Goal: Find specific page/section: Find specific page/section

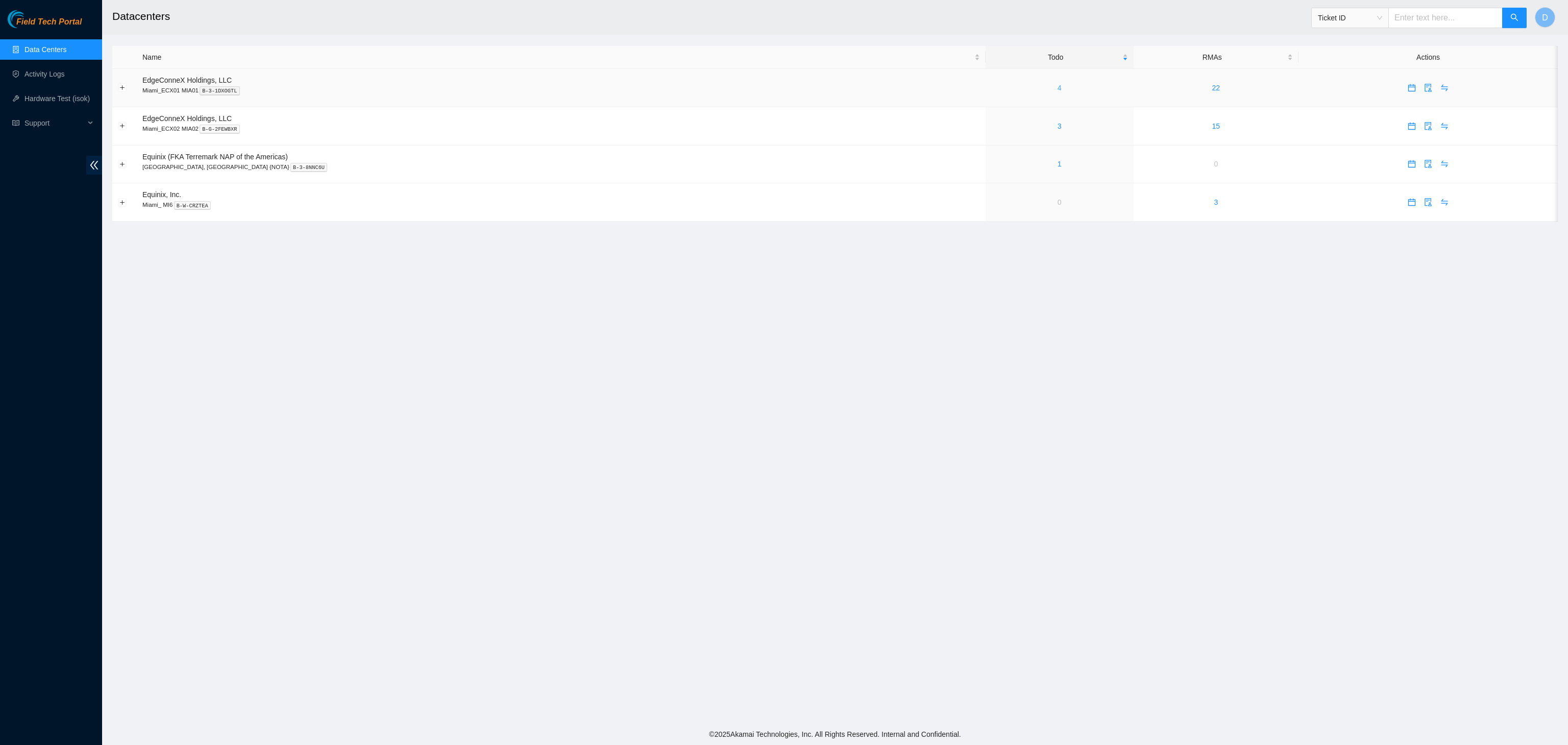
click at [1058, 89] on link "4" at bounding box center [1060, 88] width 5 height 8
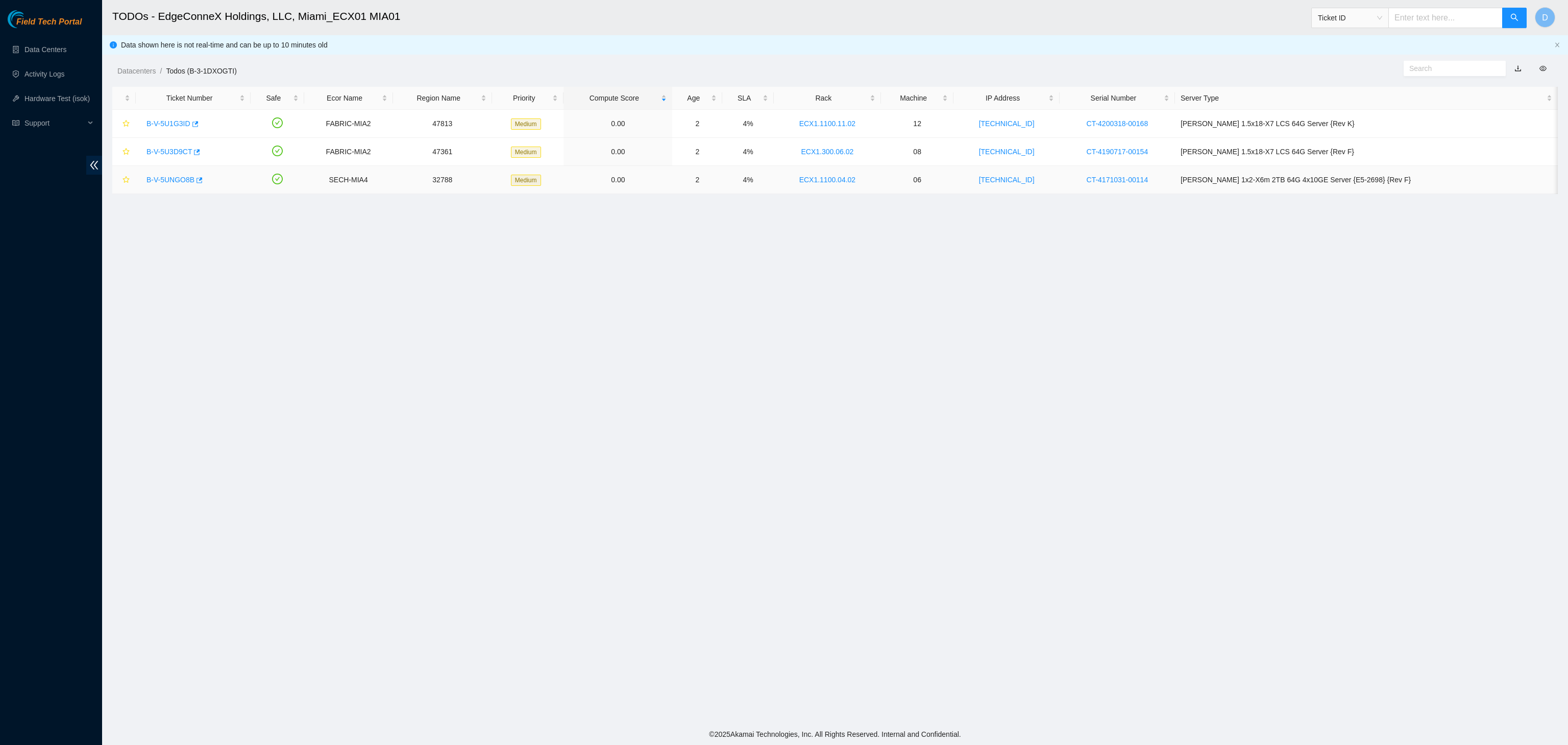
click at [179, 181] on link "B-V-5UNGO8B" at bounding box center [170, 179] width 48 height 8
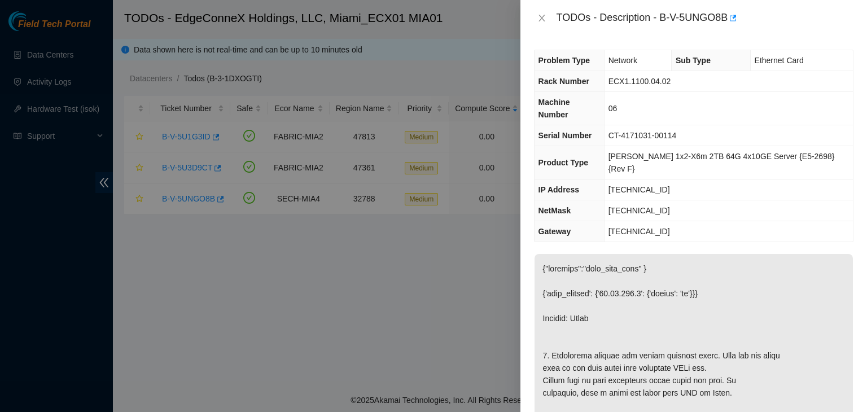
drag, startPoint x: 1691, startPoint y: 0, endPoint x: 515, endPoint y: 253, distance: 1202.4
click at [515, 253] on div at bounding box center [433, 206] width 867 height 412
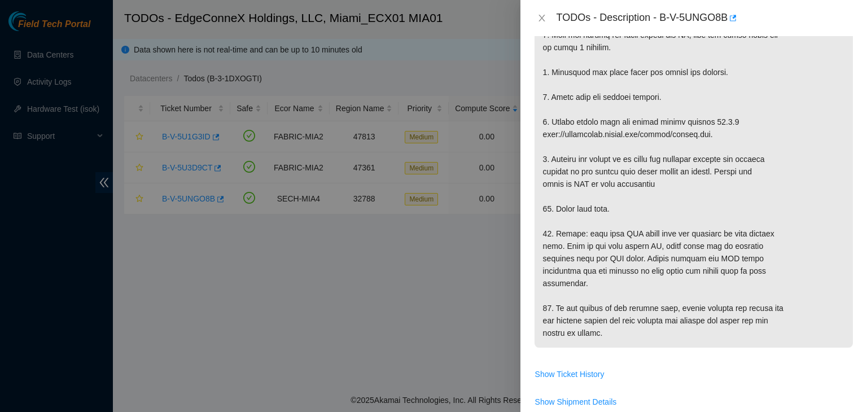
scroll to position [565, 0]
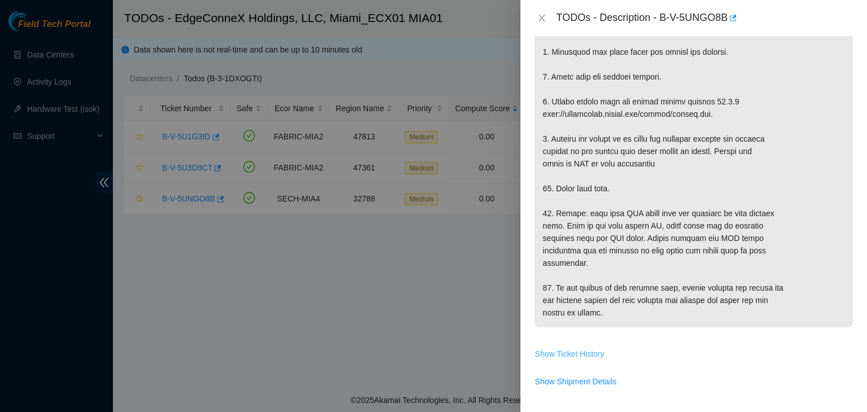
click at [553, 351] on span "Show Ticket History" at bounding box center [569, 354] width 69 height 12
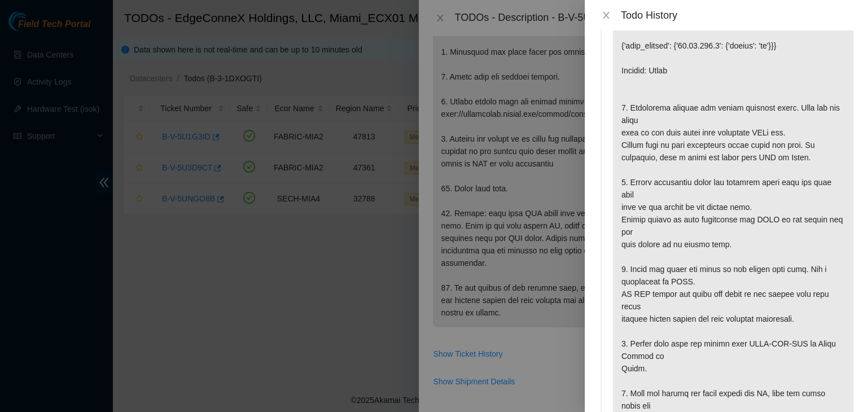
scroll to position [56, 0]
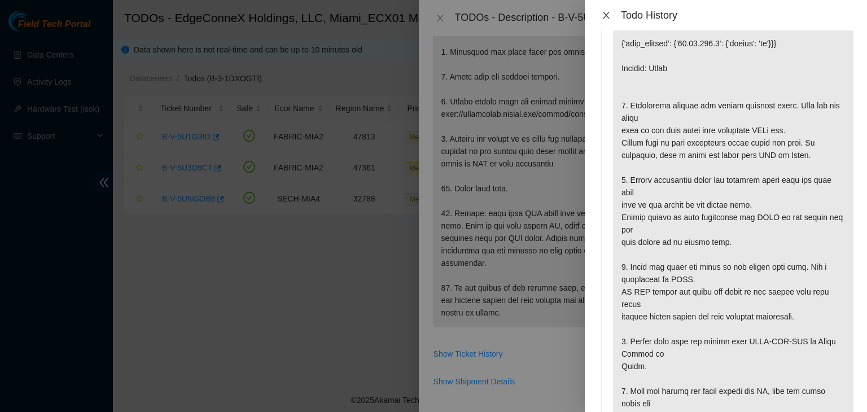
click at [605, 11] on div "Todo History" at bounding box center [725, 15] width 255 height 12
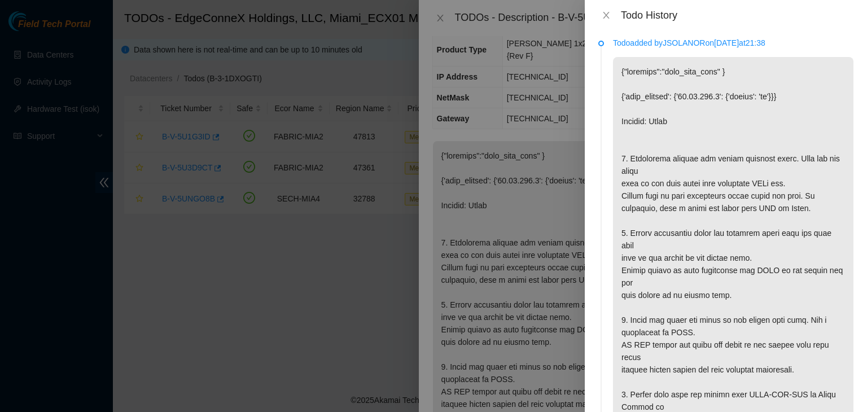
scroll to position [0, 0]
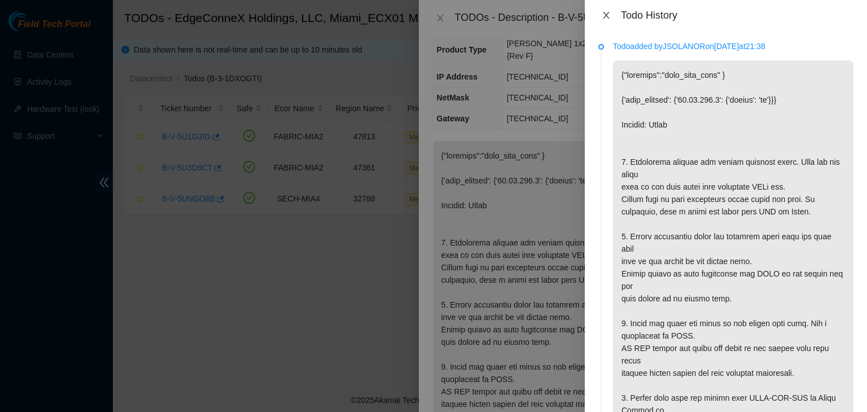
click at [599, 18] on div "Todo History" at bounding box center [726, 15] width 282 height 30
click at [603, 19] on icon "close" at bounding box center [606, 15] width 6 height 7
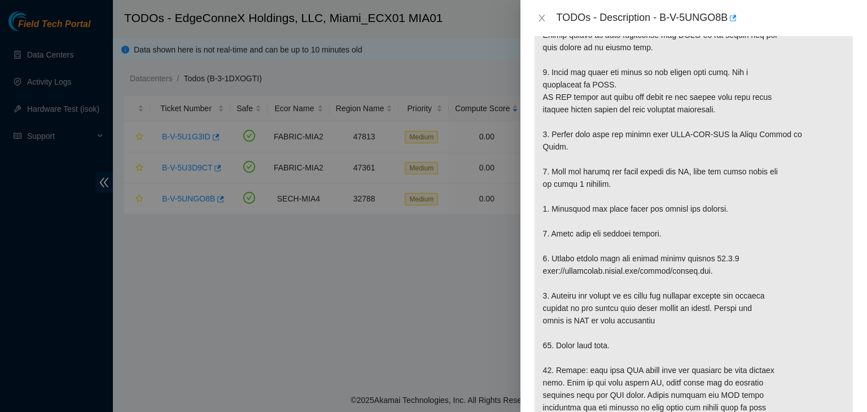
scroll to position [155, 0]
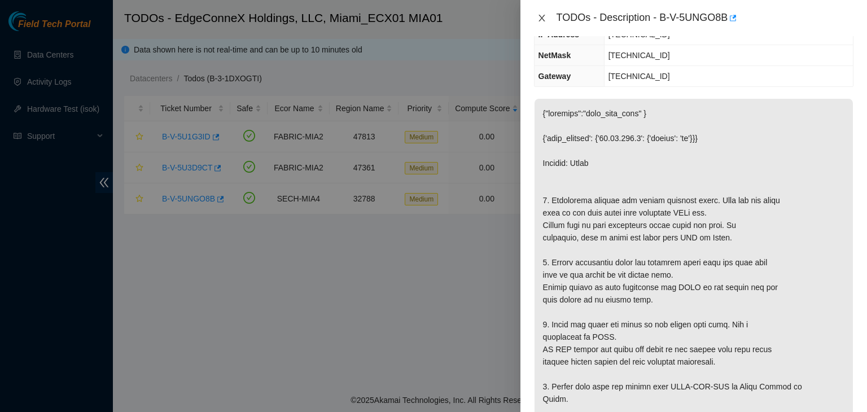
click at [539, 21] on icon "close" at bounding box center [542, 18] width 6 height 7
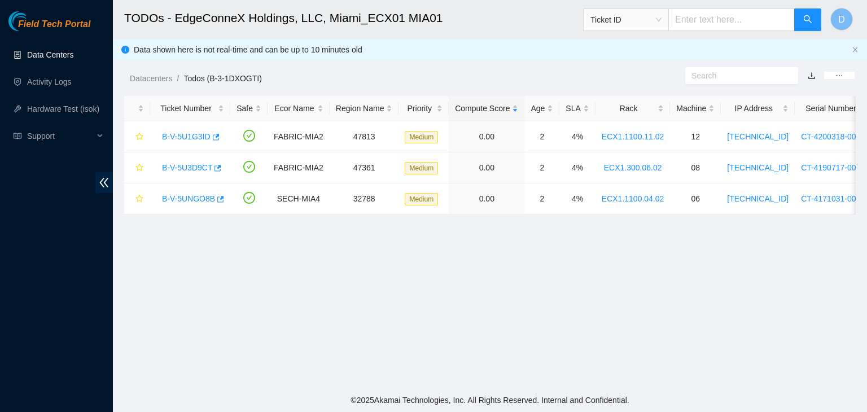
scroll to position [192, 0]
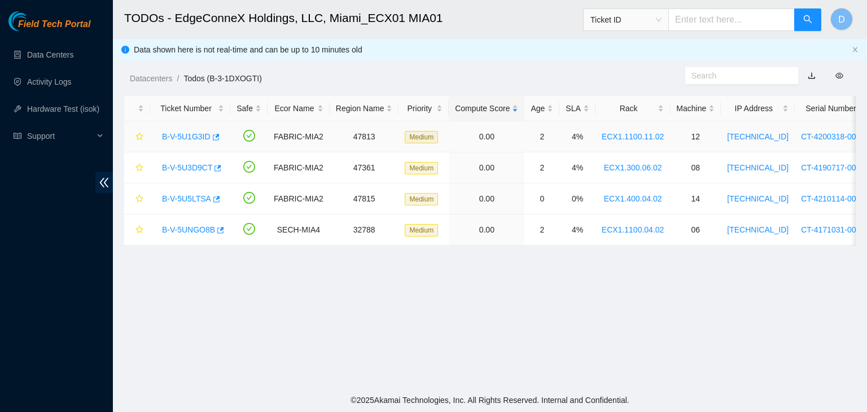
click at [175, 134] on link "B-V-5U1G3ID" at bounding box center [186, 136] width 49 height 9
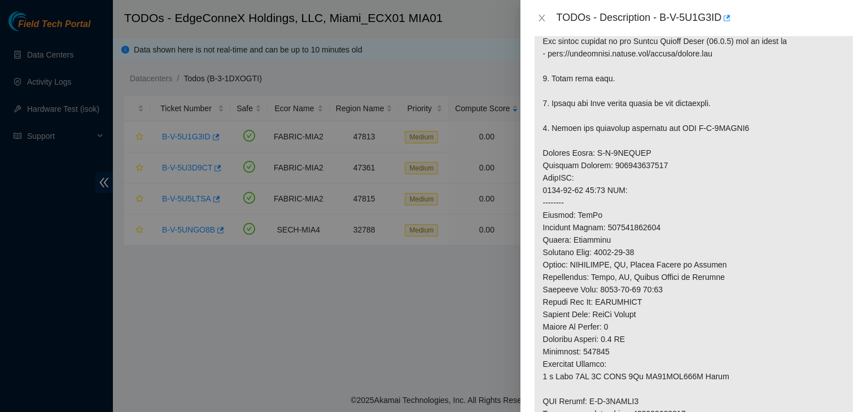
scroll to position [339, 0]
